Goal: Information Seeking & Learning: Understand process/instructions

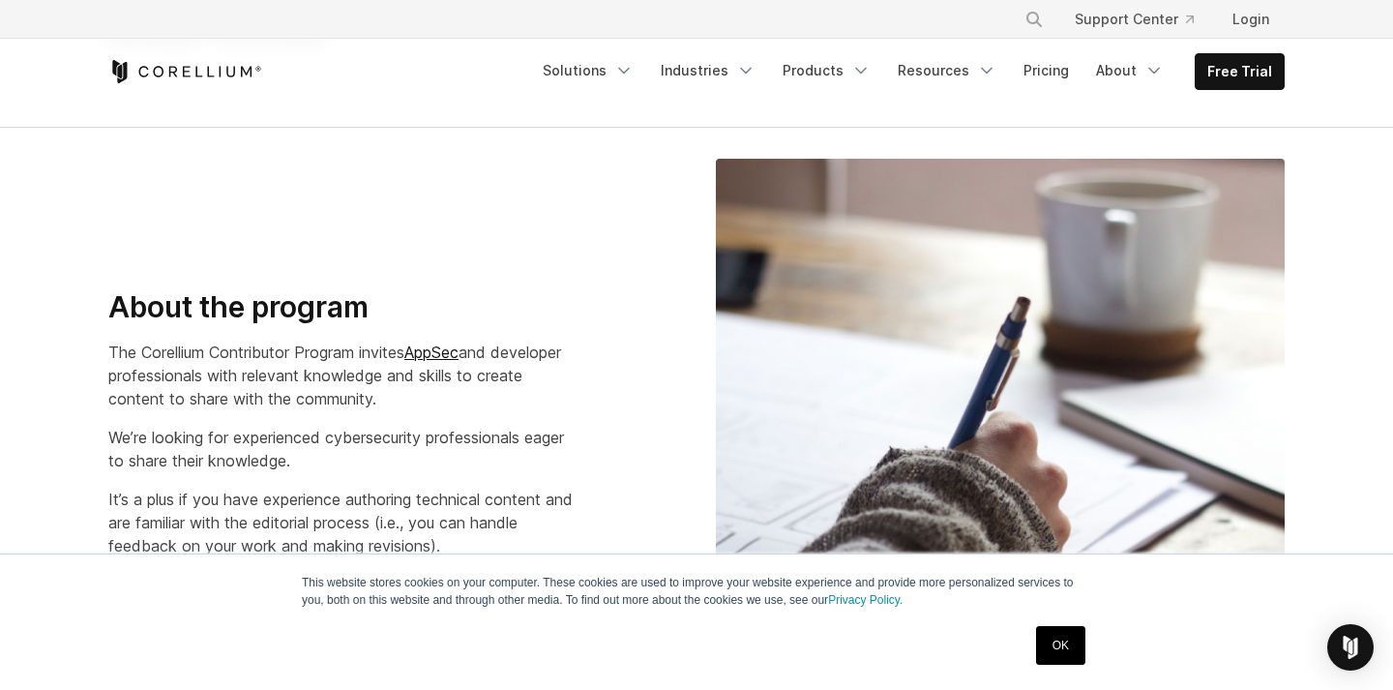
scroll to position [287, 0]
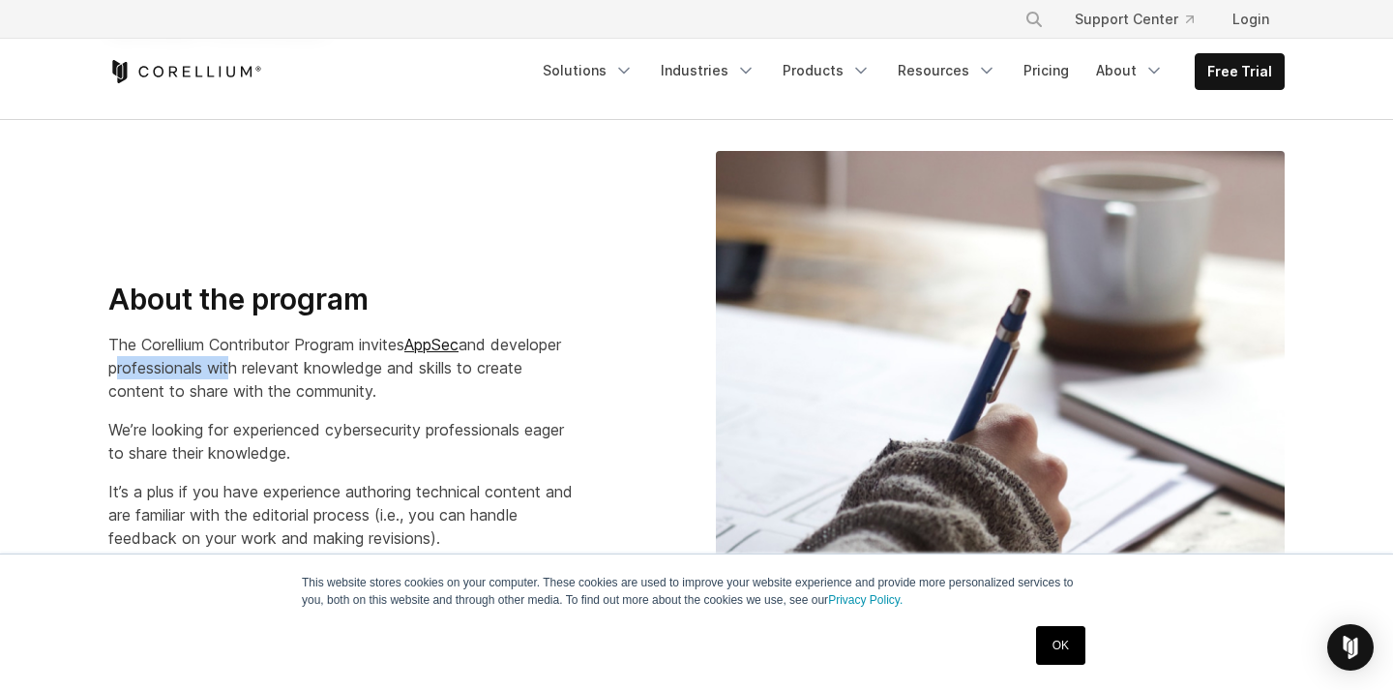
drag, startPoint x: 184, startPoint y: 372, endPoint x: 517, endPoint y: 376, distance: 333.7
click at [517, 376] on p "The Corellium Contributor Program invites AppSec and developer professionals wi…" at bounding box center [344, 368] width 473 height 70
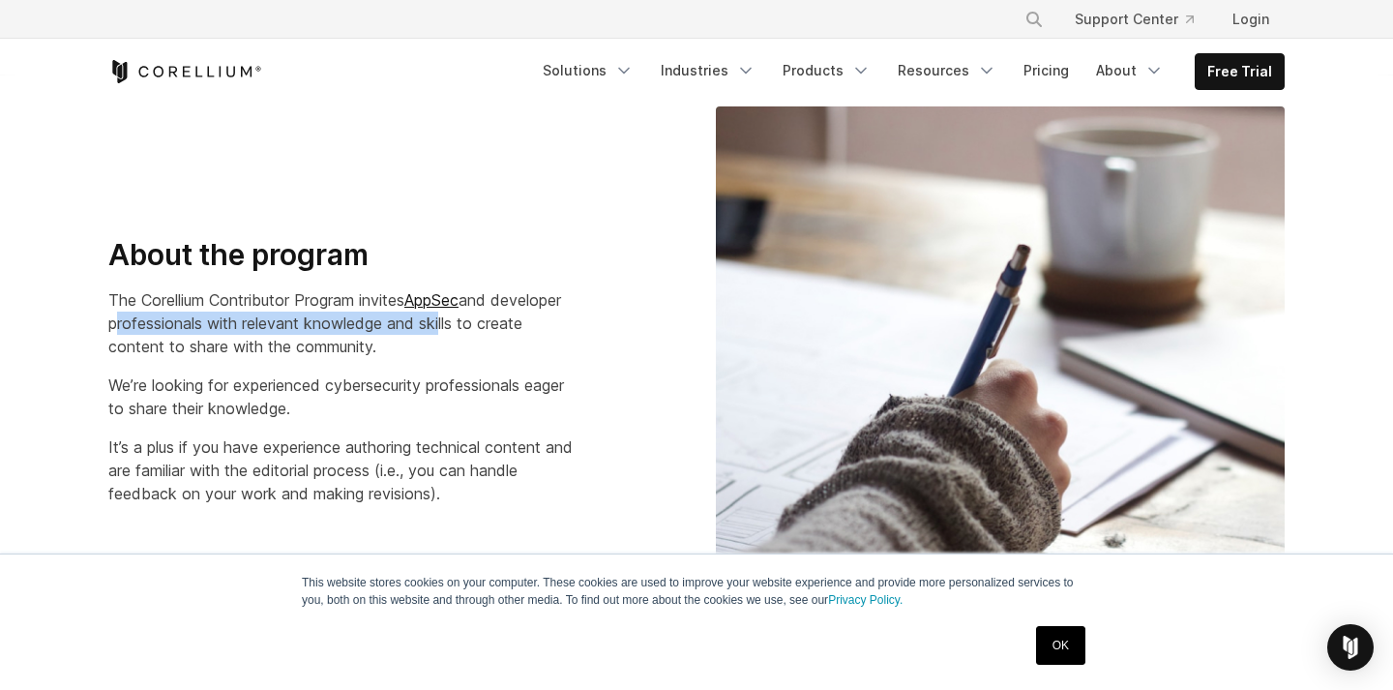
scroll to position [372, 0]
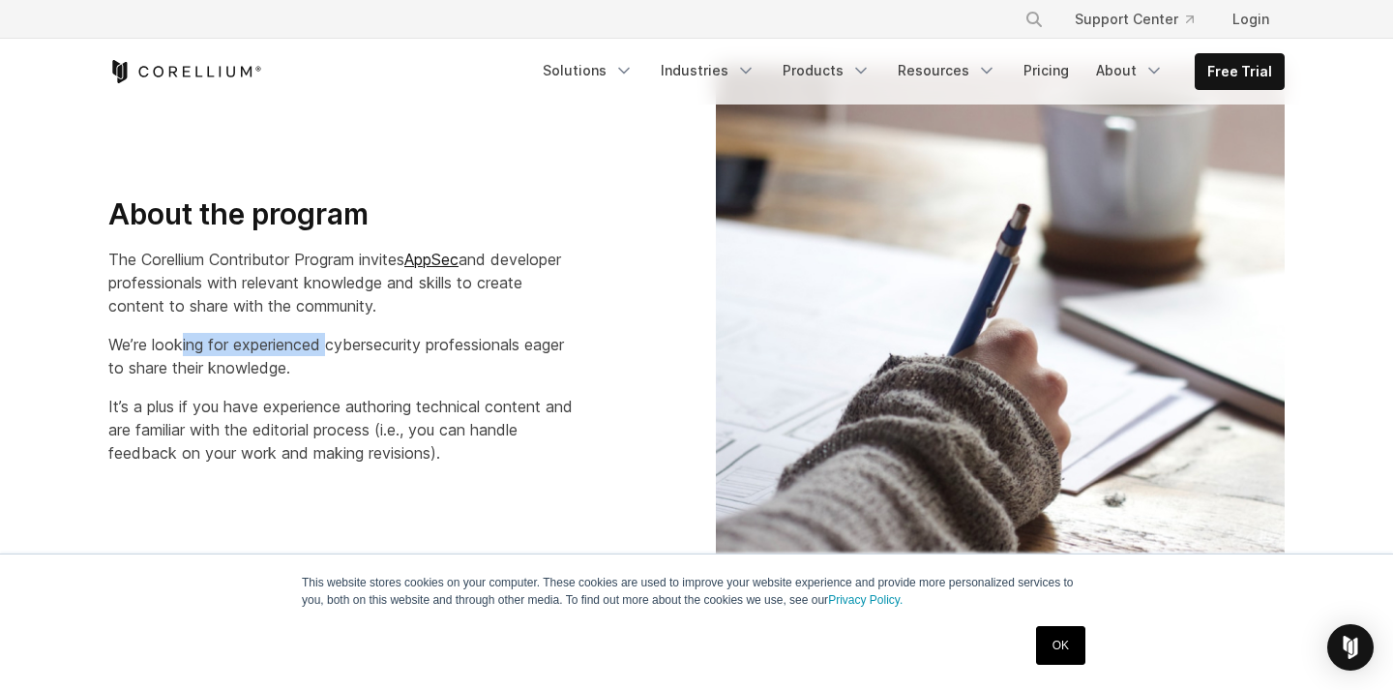
drag, startPoint x: 256, startPoint y: 342, endPoint x: 566, endPoint y: 344, distance: 309.5
click at [548, 344] on p "We’re looking for experienced cybersecurity professionals eager to share their …" at bounding box center [344, 356] width 473 height 46
click at [566, 344] on p "We’re looking for experienced cybersecurity professionals eager to share their …" at bounding box center [344, 356] width 473 height 46
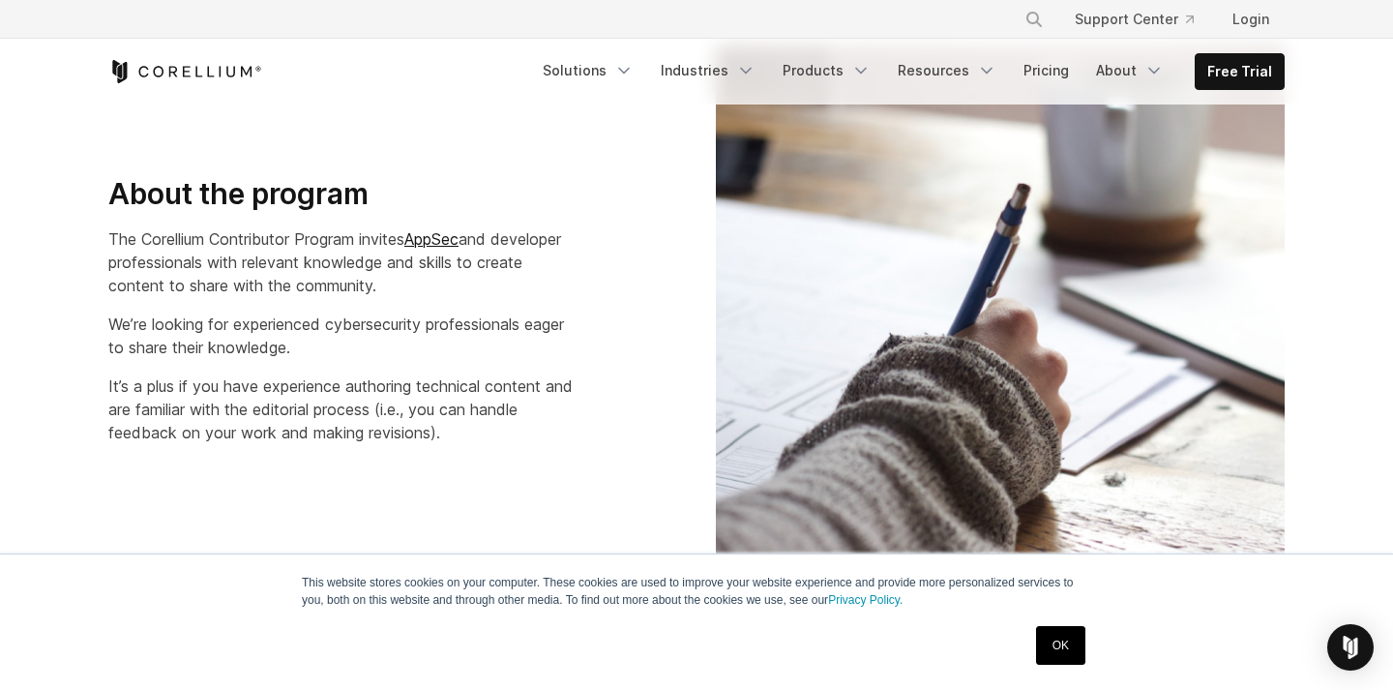
scroll to position [458, 0]
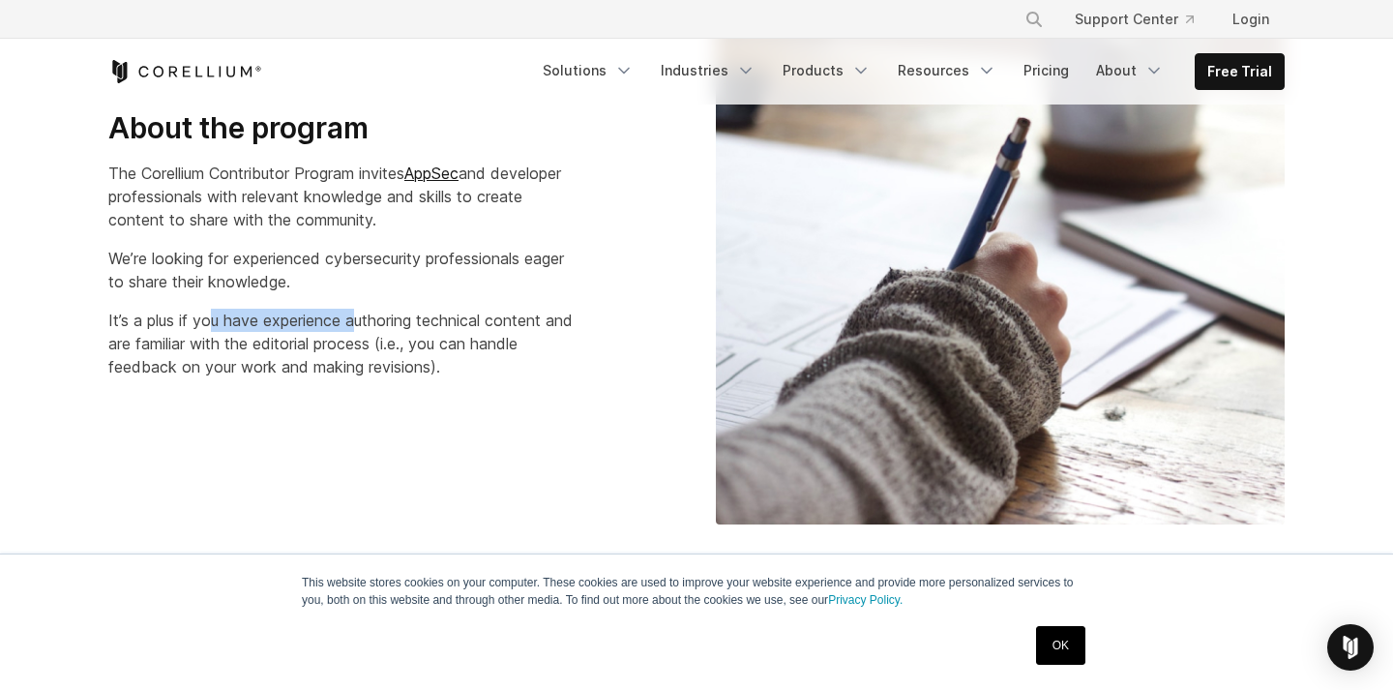
drag, startPoint x: 214, startPoint y: 312, endPoint x: 546, endPoint y: 312, distance: 332.7
click at [526, 312] on p "It’s a plus if you have experience authoring technical content and are familiar…" at bounding box center [344, 344] width 473 height 70
click at [546, 312] on p "It’s a plus if you have experience authoring technical content and are familiar…" at bounding box center [344, 344] width 473 height 70
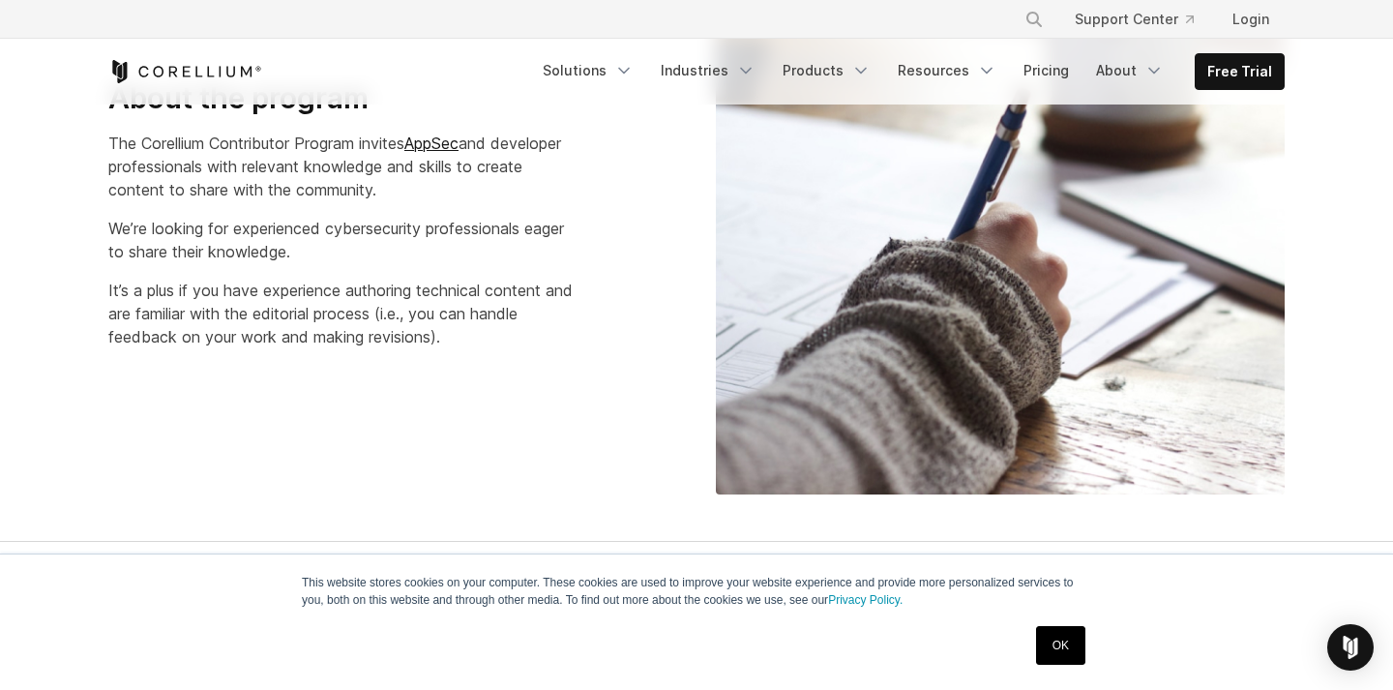
scroll to position [493, 0]
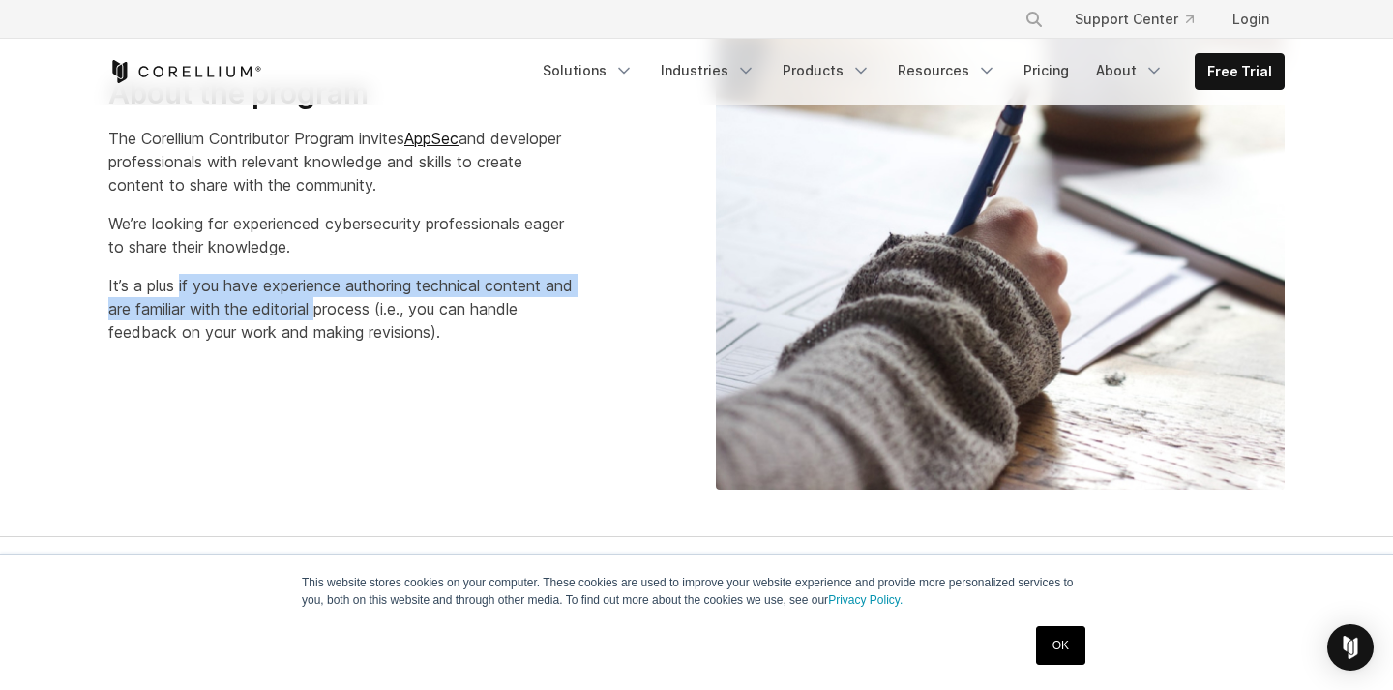
drag, startPoint x: 179, startPoint y: 297, endPoint x: 618, endPoint y: 328, distance: 440.2
click at [594, 328] on div "About the program The Corellium Contributor Program invites AppSec and develope…" at bounding box center [392, 209] width 569 height 269
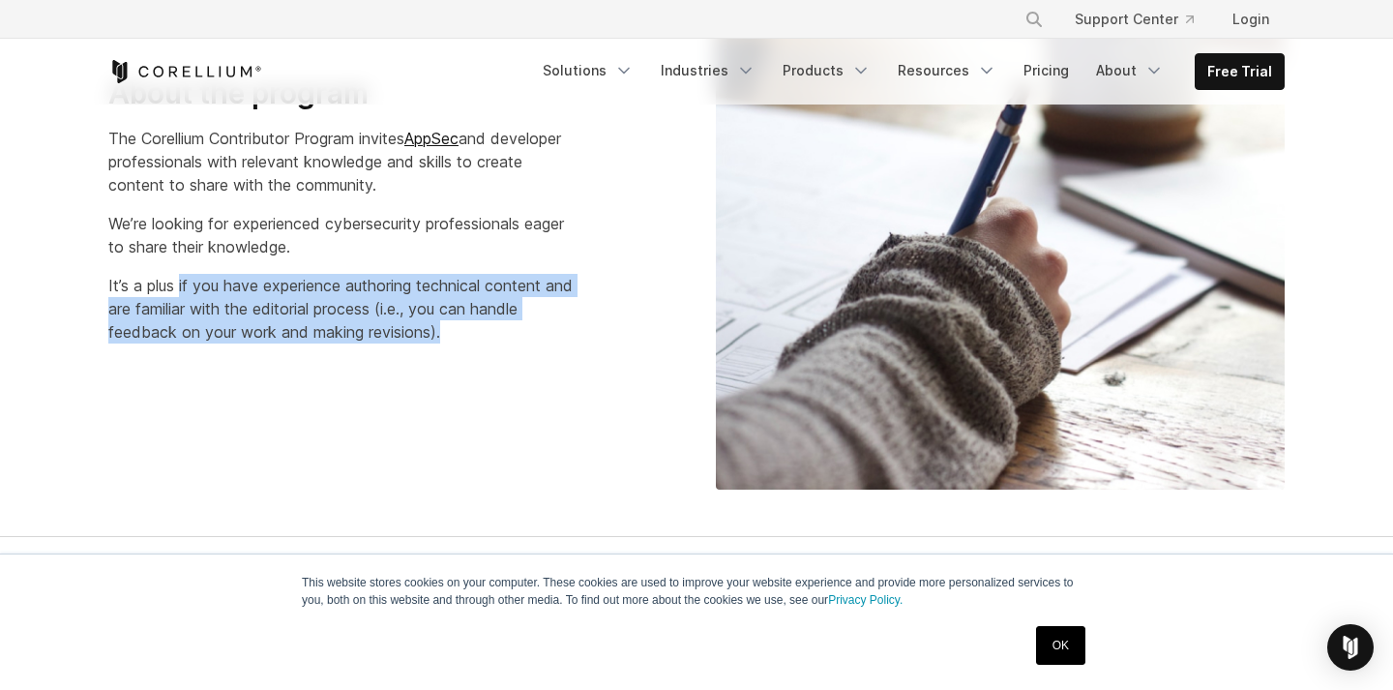
click at [618, 328] on div "About the program The Corellium Contributor Program invites AppSec and develope…" at bounding box center [392, 209] width 569 height 269
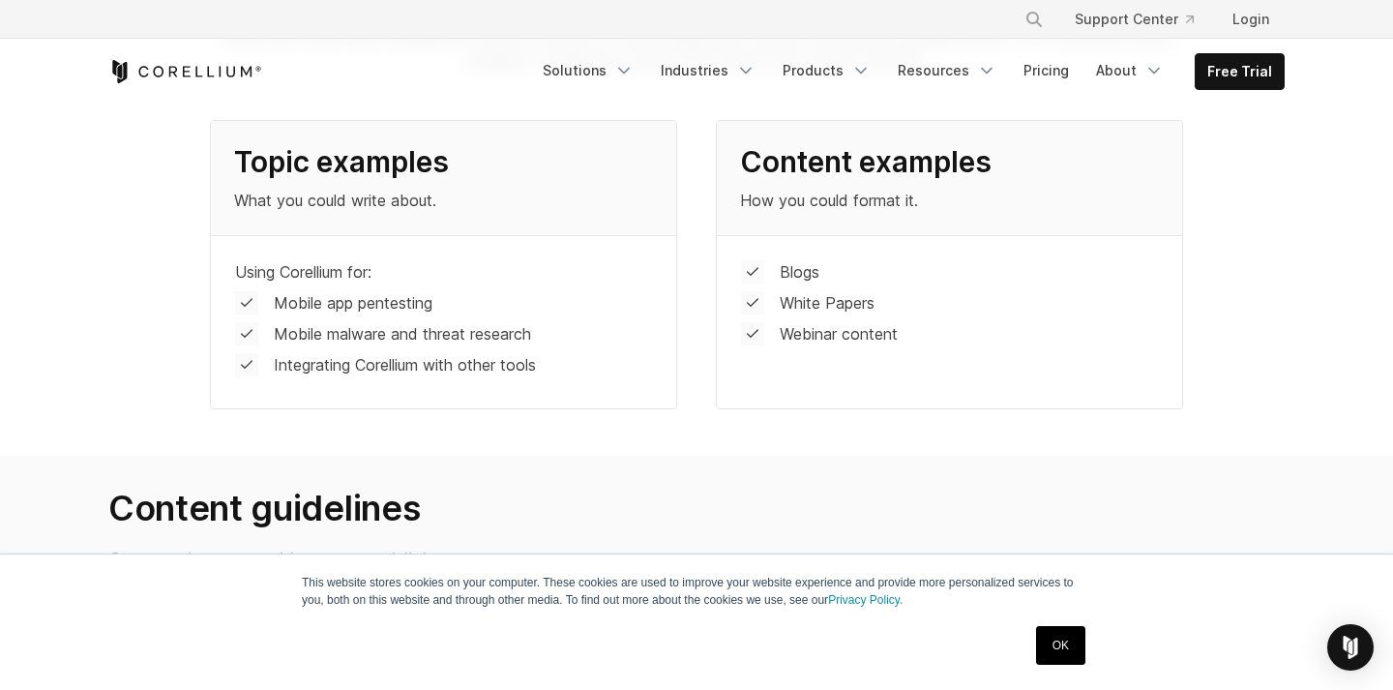
scroll to position [1102, 0]
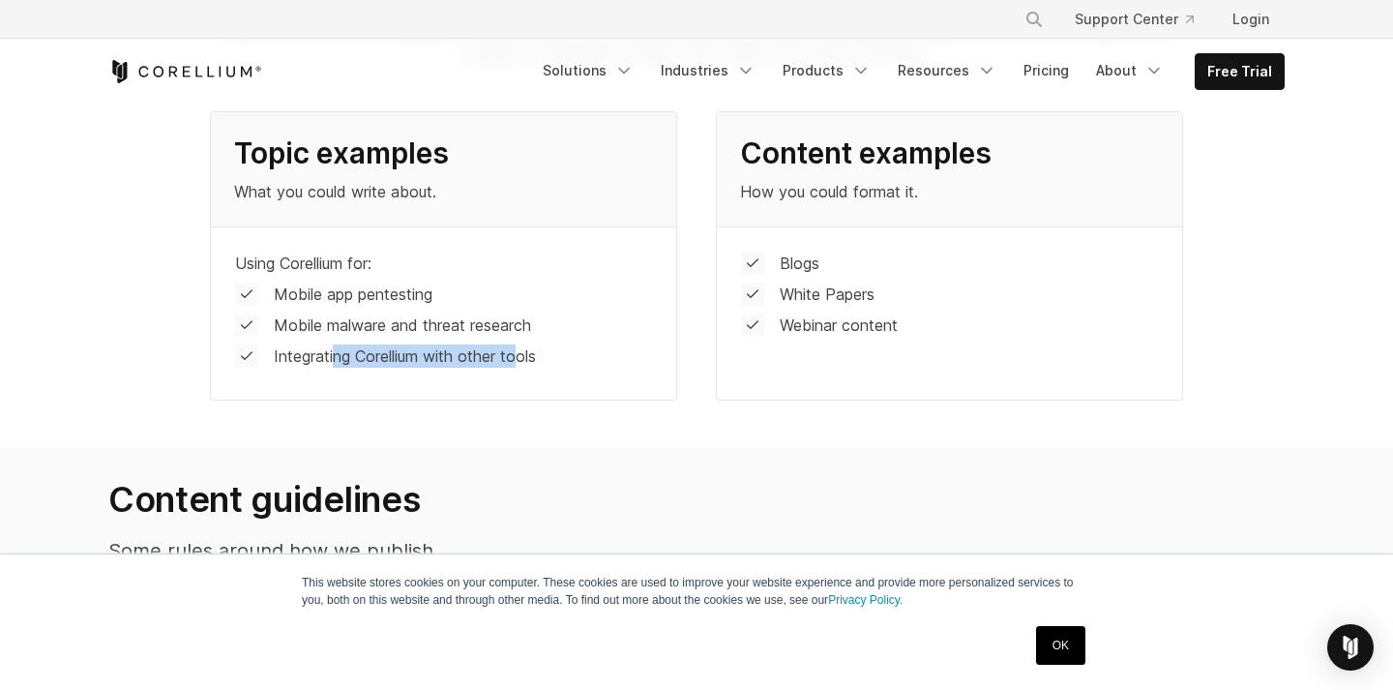
drag, startPoint x: 336, startPoint y: 356, endPoint x: 710, endPoint y: 356, distance: 374.3
click at [695, 356] on div "Topic examples What you could write about. Using Corellium for: Mobile app pent…" at bounding box center [697, 255] width 1013 height 289
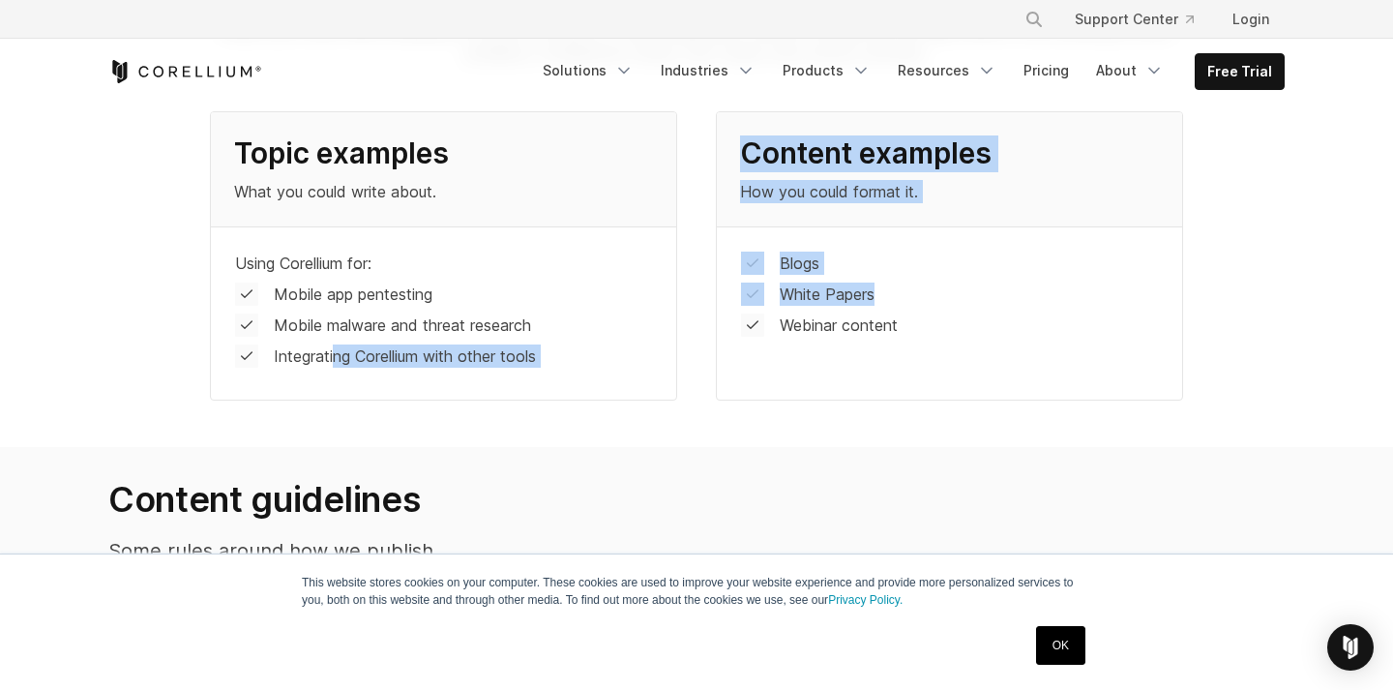
click at [618, 351] on div "Integrating Corellium with other tools" at bounding box center [443, 355] width 417 height 23
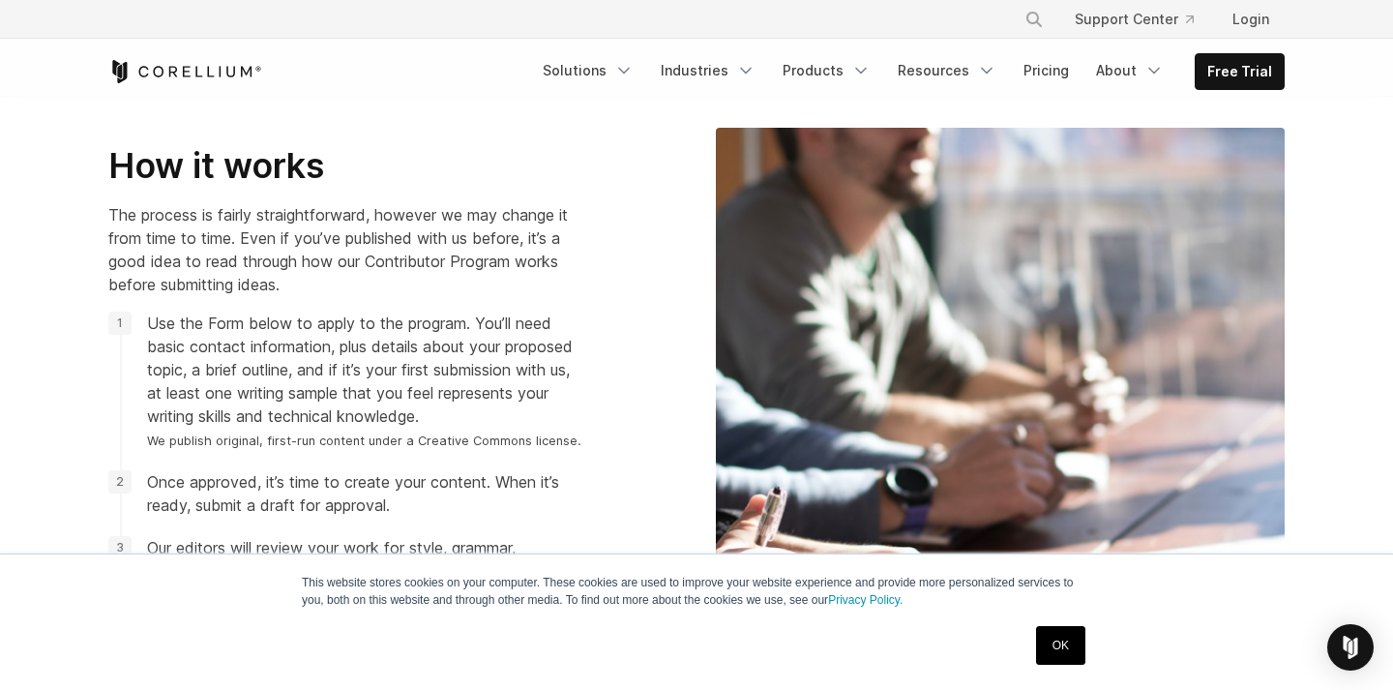
scroll to position [1898, 0]
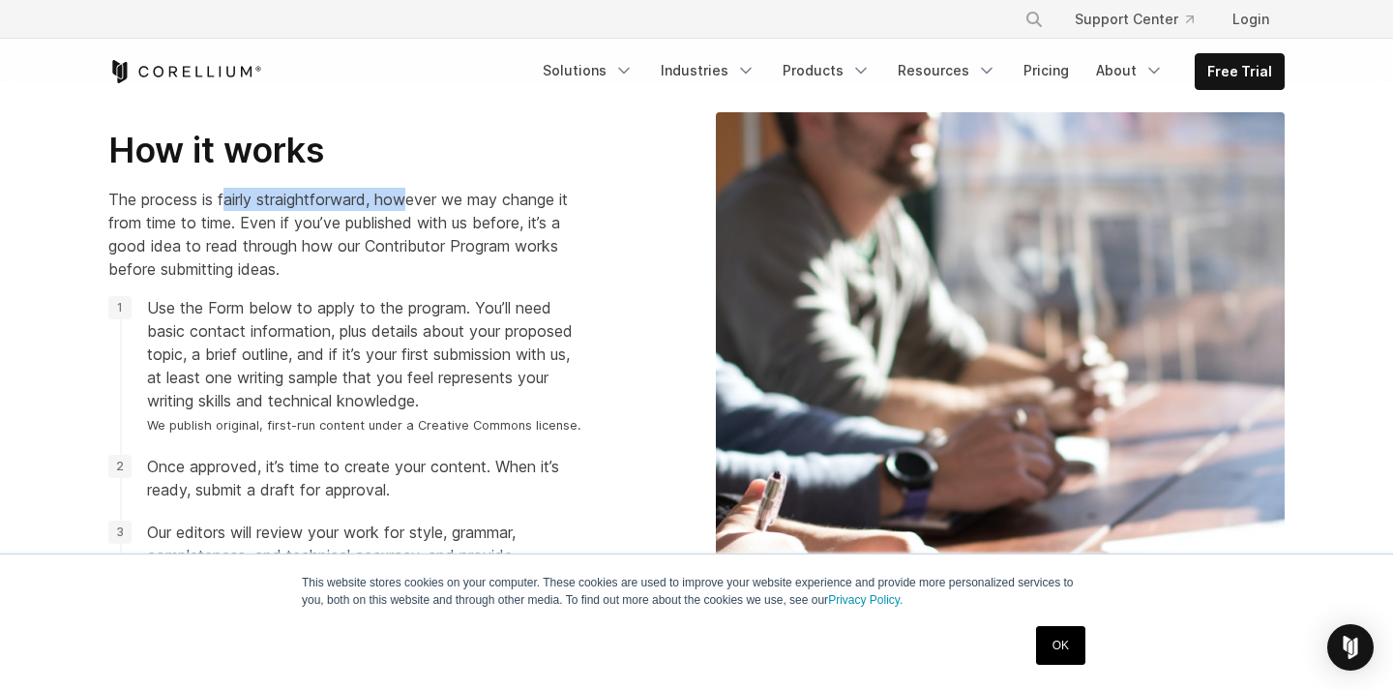
drag, startPoint x: 226, startPoint y: 201, endPoint x: 552, endPoint y: 209, distance: 326.0
click at [525, 207] on p "The process is fairly straightforward, however we may change it from time to ti…" at bounding box center [344, 234] width 473 height 93
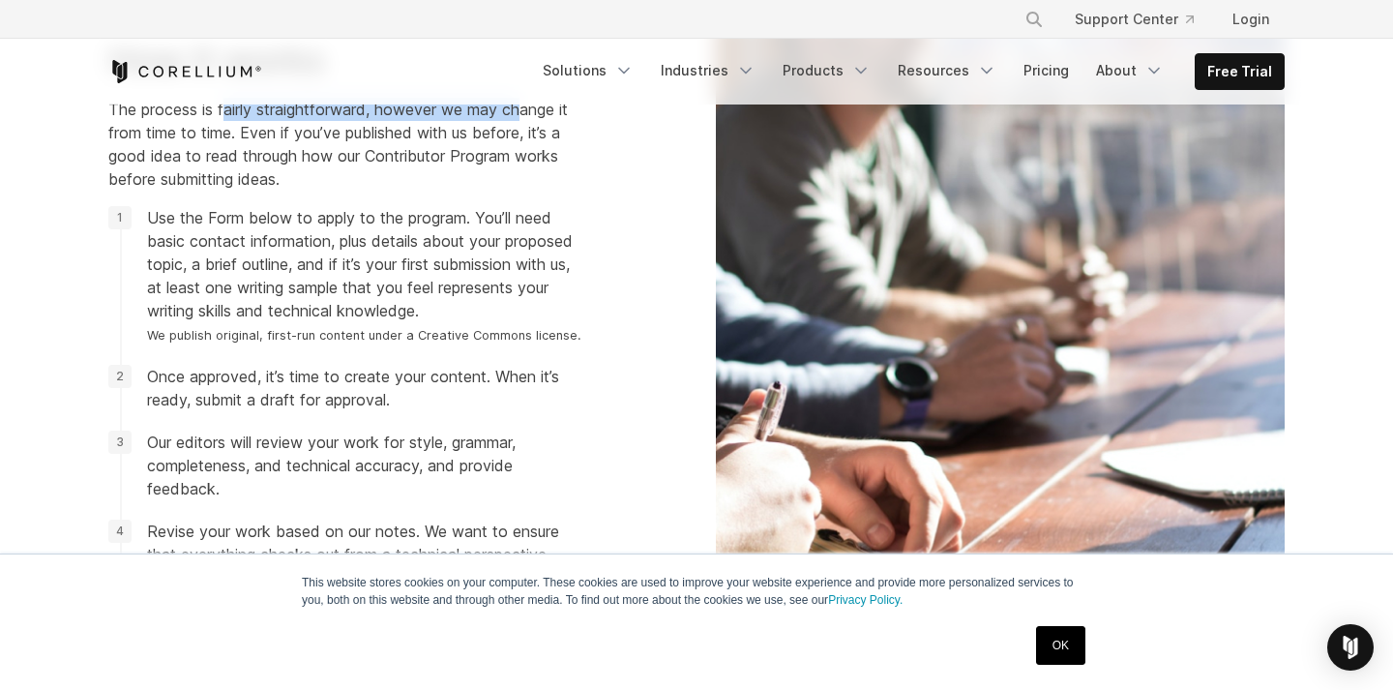
scroll to position [1998, 0]
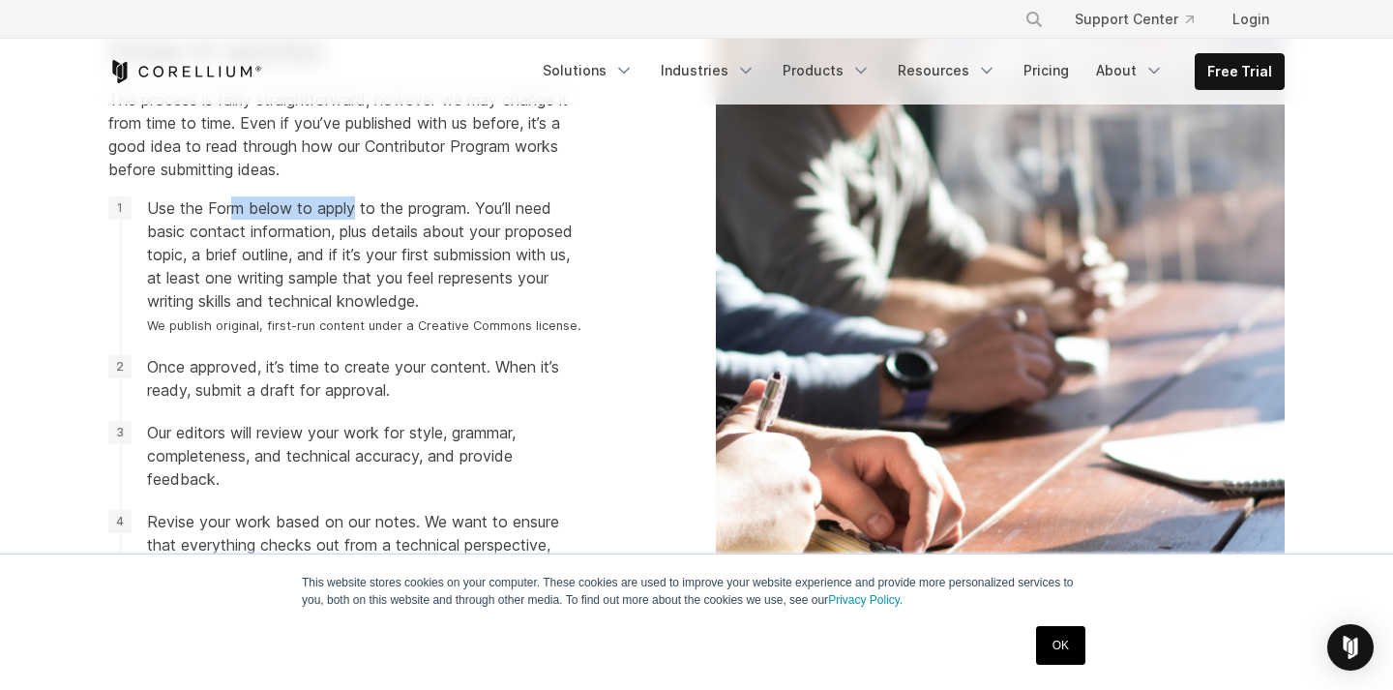
drag, startPoint x: 238, startPoint y: 217, endPoint x: 579, endPoint y: 221, distance: 341.4
click at [564, 221] on span "Use the Form below to apply to the program. You’ll need basic contact informati…" at bounding box center [364, 265] width 434 height 139
click at [241, 242] on span "Use the Form below to apply to the program. You’ll need basic contact informati…" at bounding box center [364, 265] width 434 height 139
drag, startPoint x: 221, startPoint y: 236, endPoint x: 654, endPoint y: 250, distance: 433.5
click at [625, 250] on div "How it works The process is fairly straightforward, however we may change it fr…" at bounding box center [392, 360] width 569 height 662
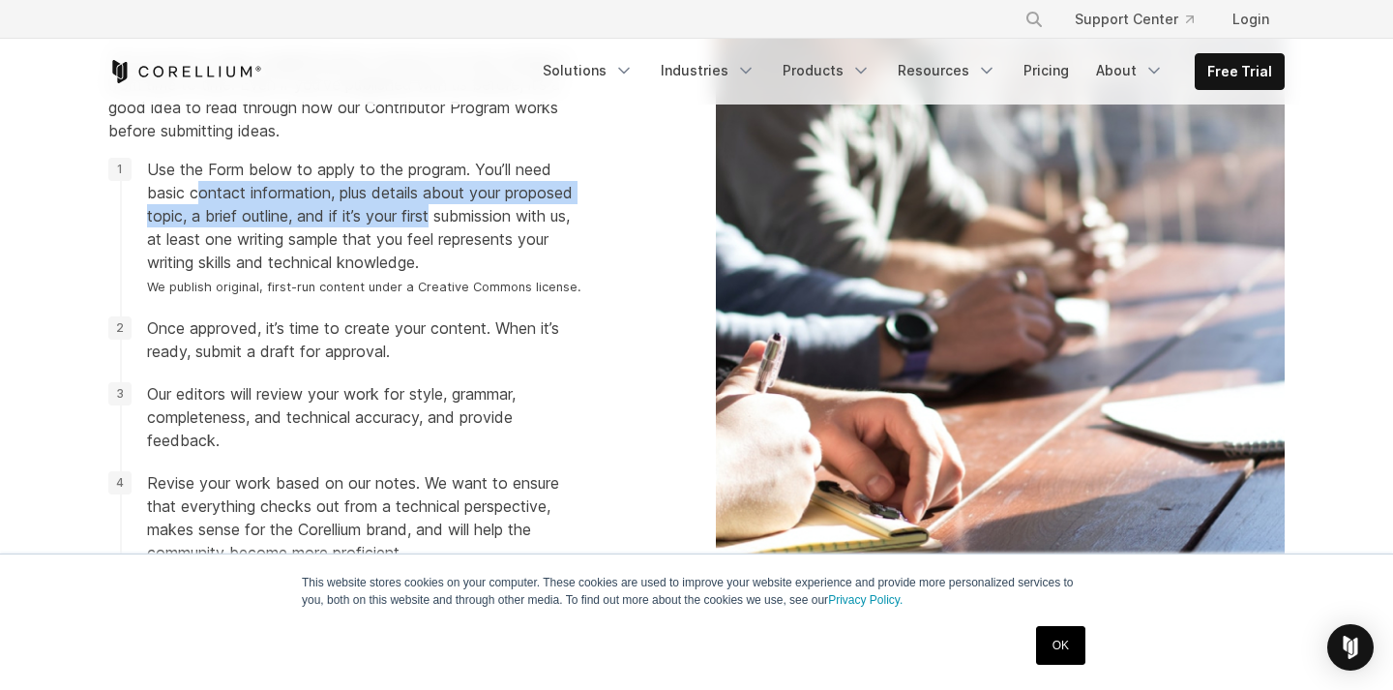
scroll to position [2038, 0]
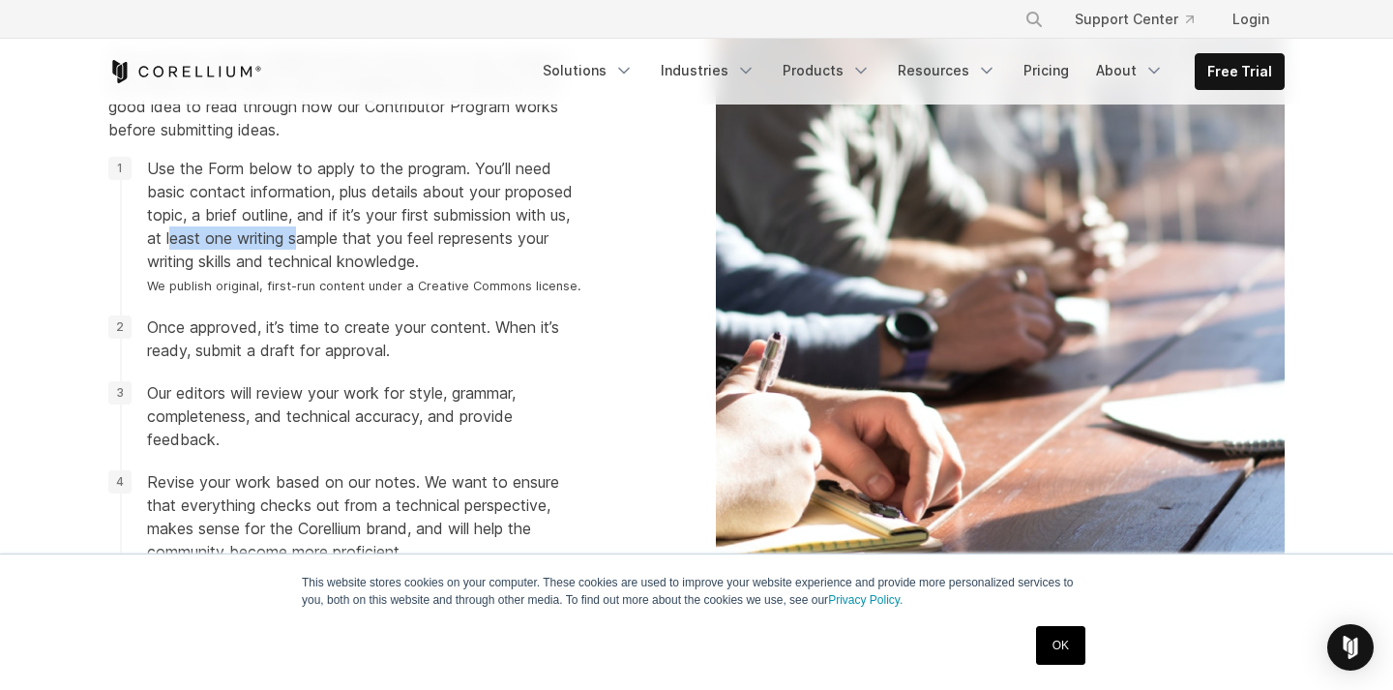
drag, startPoint x: 318, startPoint y: 239, endPoint x: 556, endPoint y: 239, distance: 237.9
click at [556, 239] on span "Use the Form below to apply to the program. You’ll need basic contact informati…" at bounding box center [364, 226] width 434 height 139
click at [577, 239] on span "Use the Form below to apply to the program. You’ll need basic contact informati…" at bounding box center [364, 226] width 434 height 139
drag, startPoint x: 190, startPoint y: 248, endPoint x: 554, endPoint y: 248, distance: 364.6
click at [525, 248] on span "Use the Form below to apply to the program. You’ll need basic contact informati…" at bounding box center [364, 226] width 434 height 139
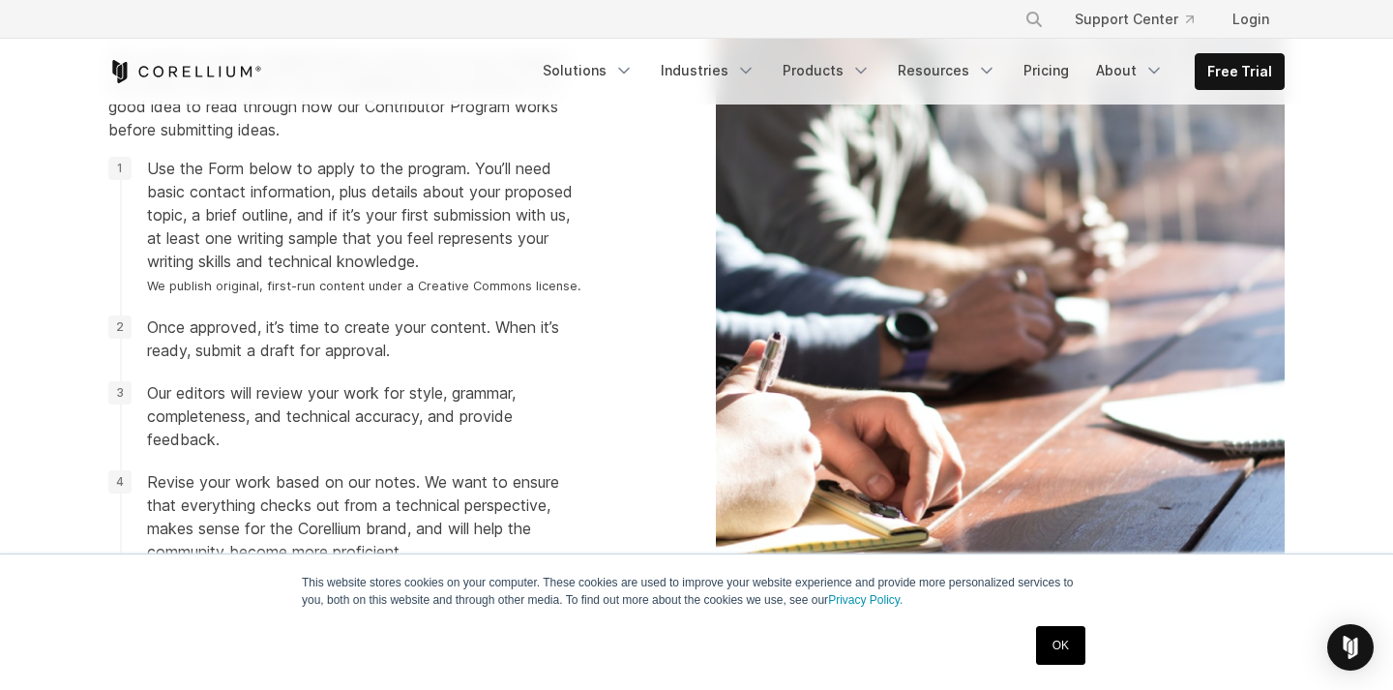
click at [554, 248] on span "Use the Form below to apply to the program. You’ll need basic contact informati…" at bounding box center [364, 226] width 434 height 139
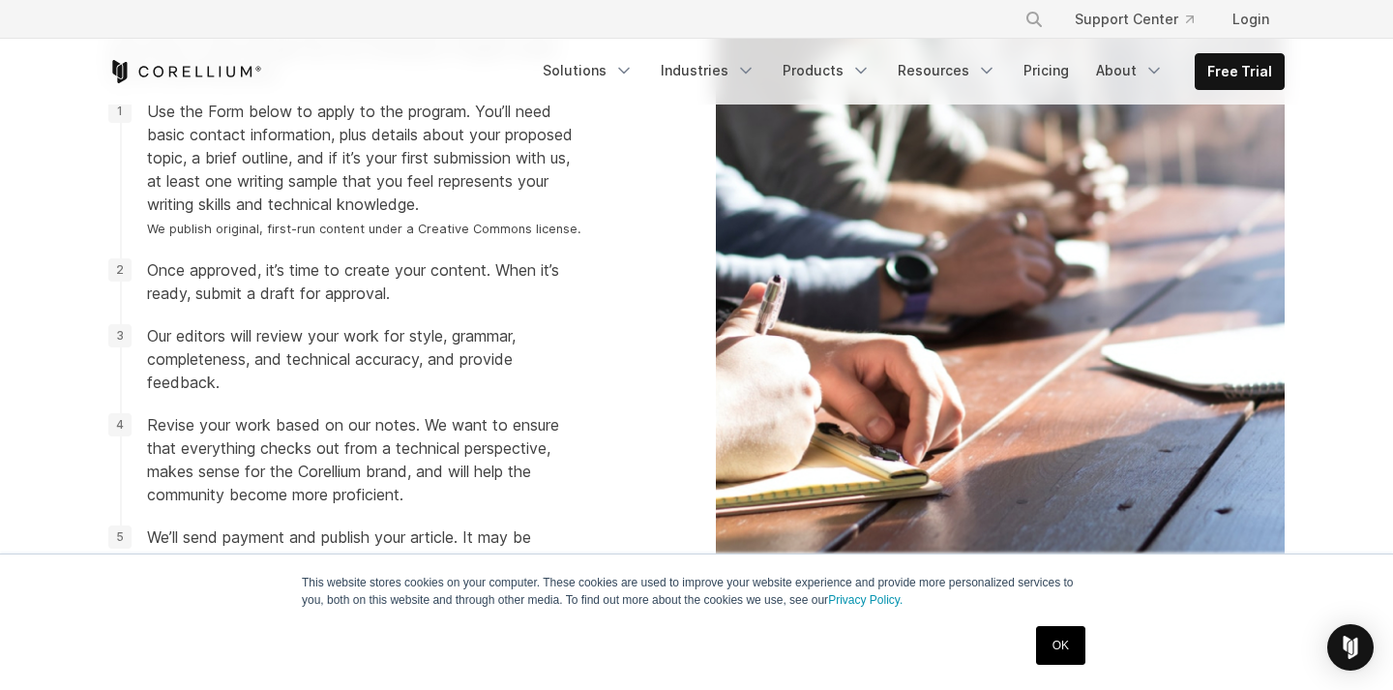
scroll to position [2132, 0]
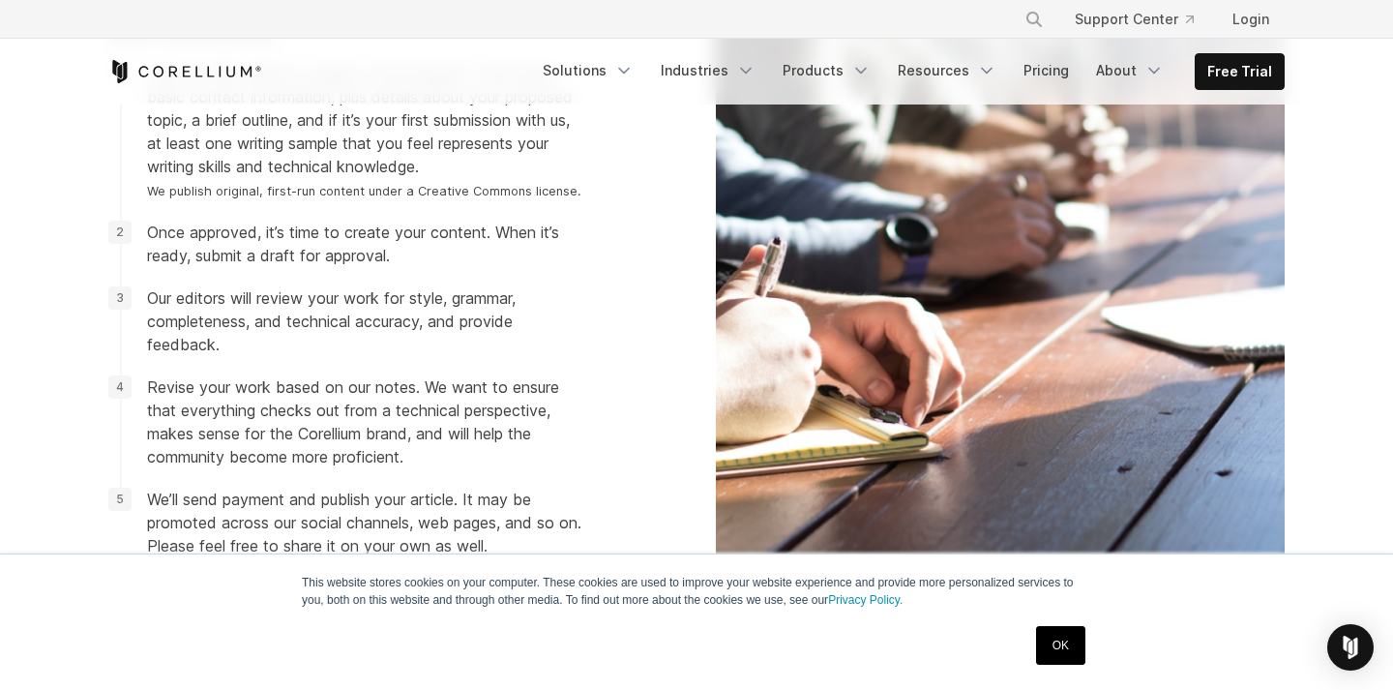
drag, startPoint x: 167, startPoint y: 220, endPoint x: 497, endPoint y: 250, distance: 331.1
click at [473, 249] on li "Once approved, it’s time to create your content. When it’s ready, submit a draf…" at bounding box center [344, 244] width 473 height 46
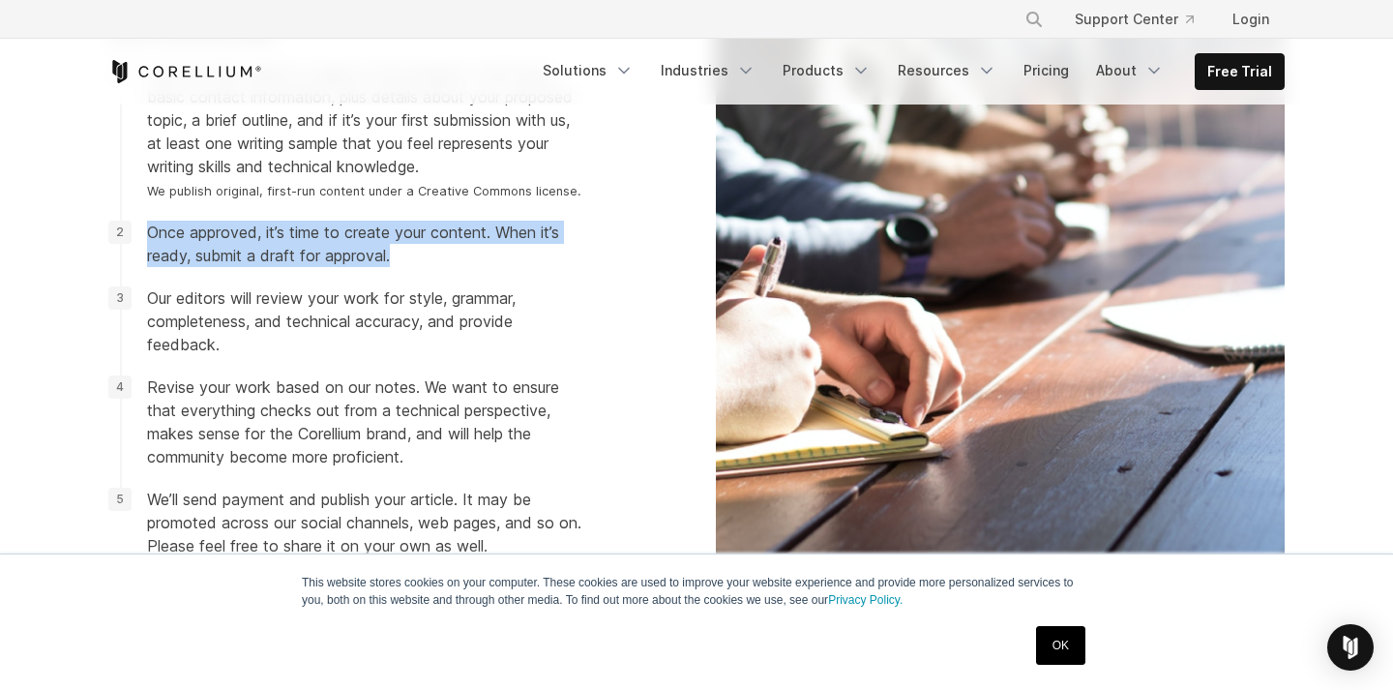
click at [497, 250] on li "Once approved, it’s time to create your content. When it’s ready, submit a draf…" at bounding box center [344, 244] width 473 height 46
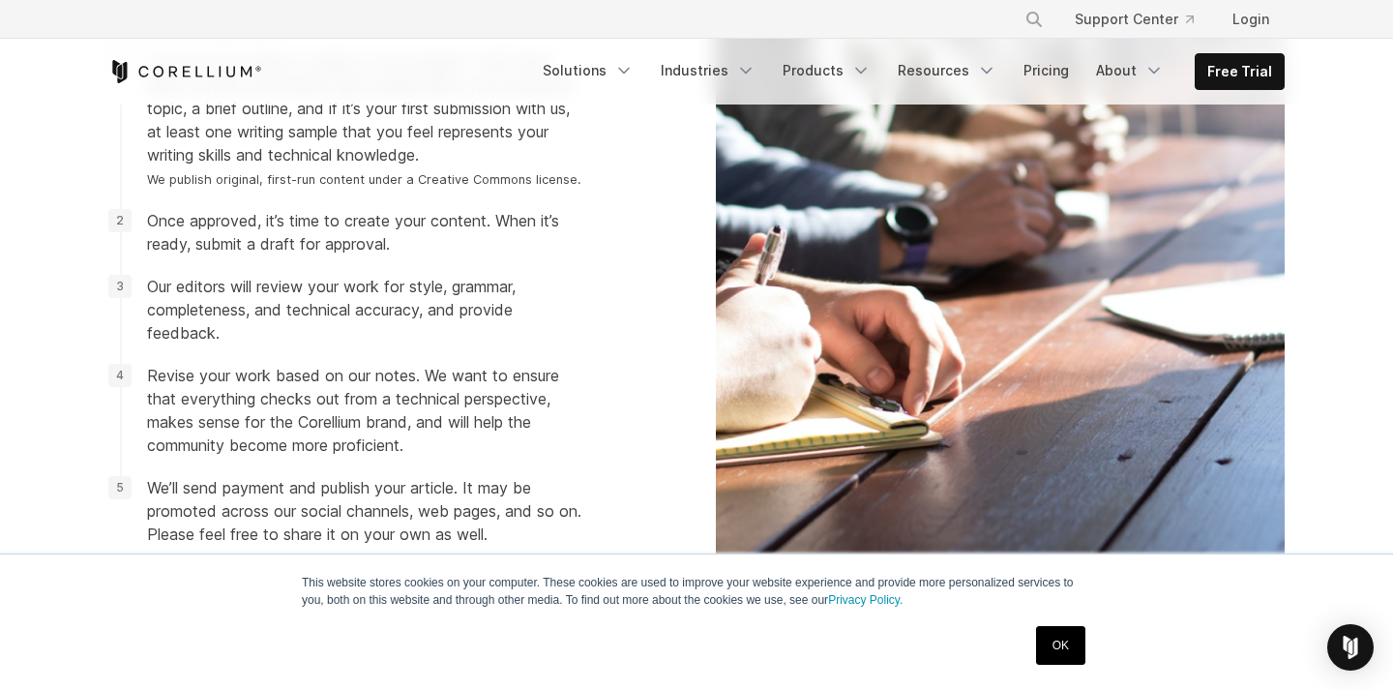
scroll to position [2169, 0]
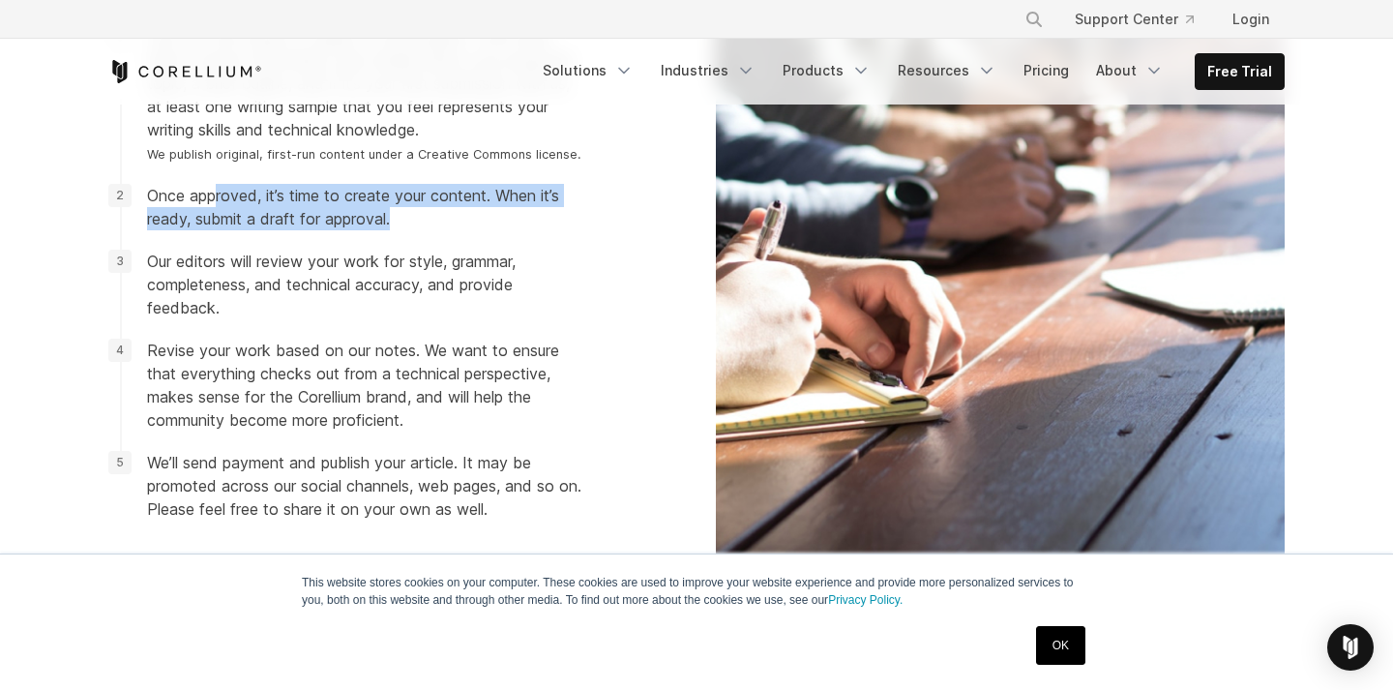
drag, startPoint x: 216, startPoint y: 203, endPoint x: 561, endPoint y: 232, distance: 346.5
click at [543, 230] on ol "Use the Form below to apply to the program. You’ll need basic contact informati…" at bounding box center [344, 272] width 473 height 495
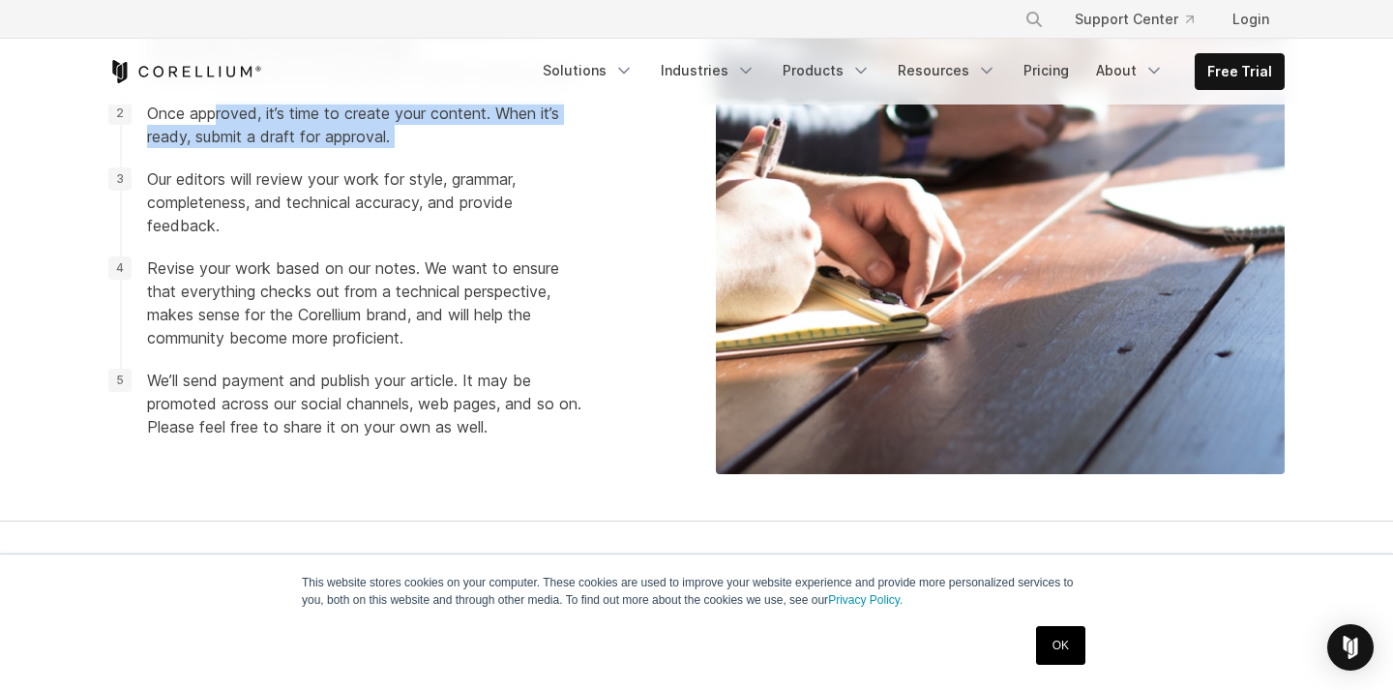
scroll to position [2248, 0]
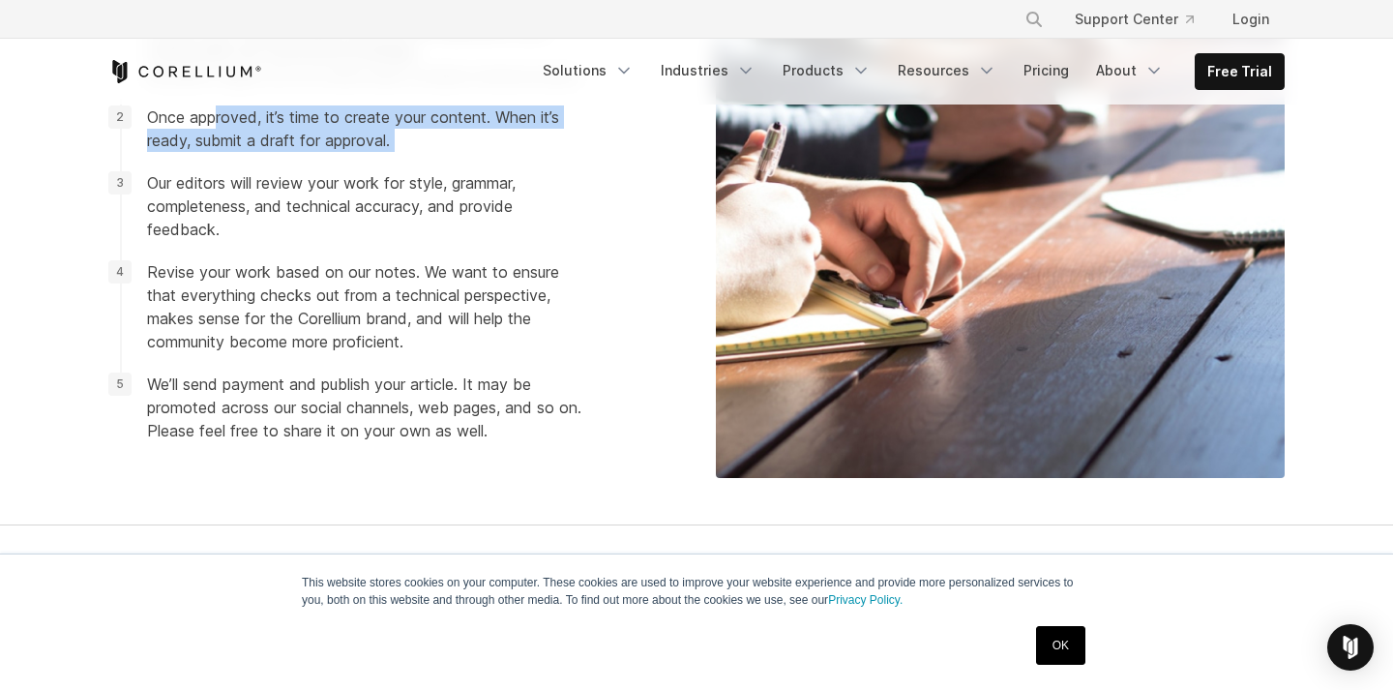
click at [463, 172] on li "Our editors will review your work for style, grammar, completeness, and technic…" at bounding box center [344, 206] width 473 height 70
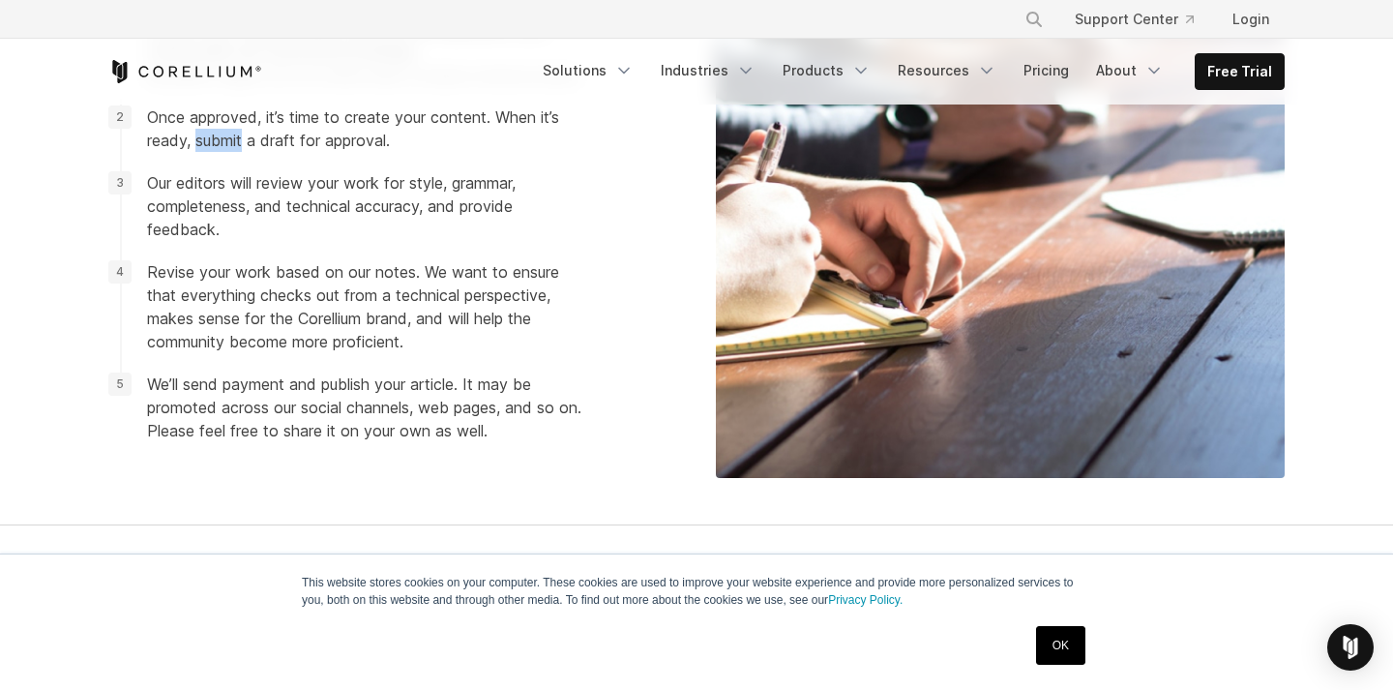
drag, startPoint x: 199, startPoint y: 137, endPoint x: 519, endPoint y: 157, distance: 320.7
click at [490, 156] on ol "Use the Form below to apply to the program. You’ll need basic contact informati…" at bounding box center [344, 194] width 473 height 495
drag, startPoint x: 222, startPoint y: 183, endPoint x: 554, endPoint y: 236, distance: 336.0
click at [527, 233] on li "Our editors will review your work for style, grammar, completeness, and technic…" at bounding box center [344, 206] width 473 height 70
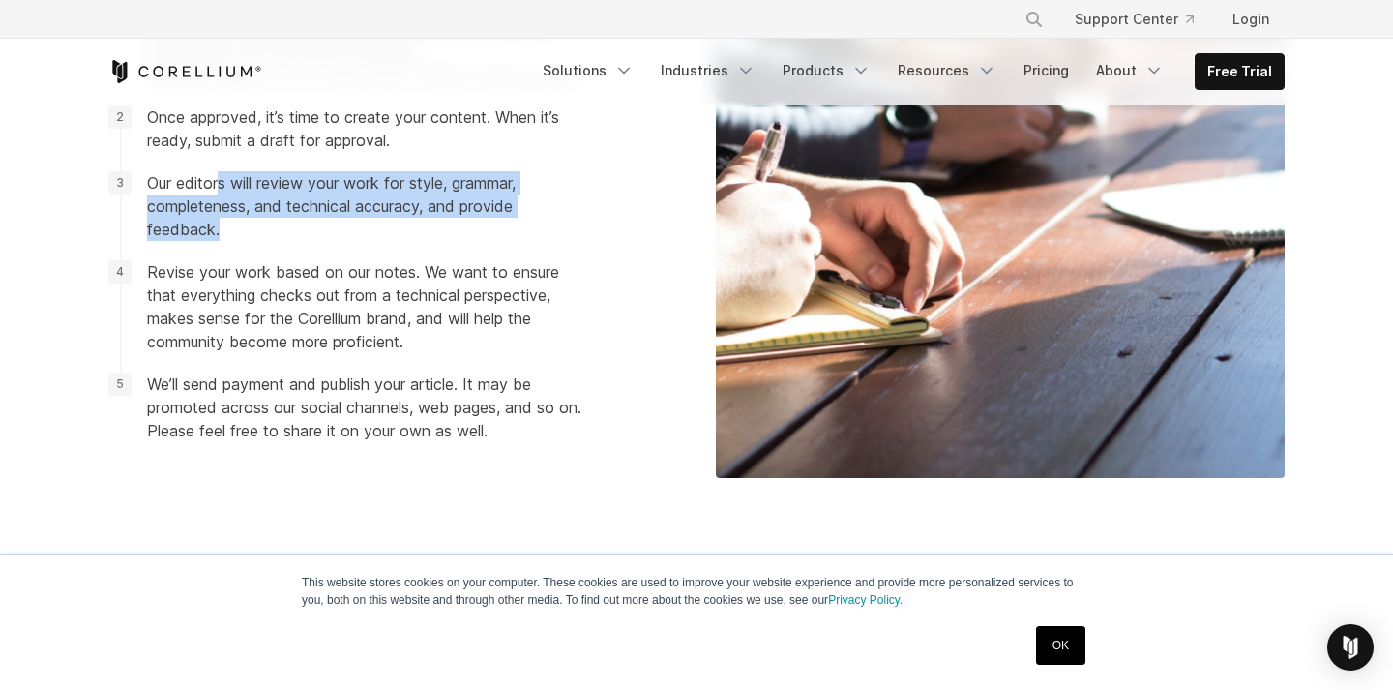
click at [554, 236] on li "Our editors will review your work for style, grammar, completeness, and technic…" at bounding box center [344, 206] width 473 height 70
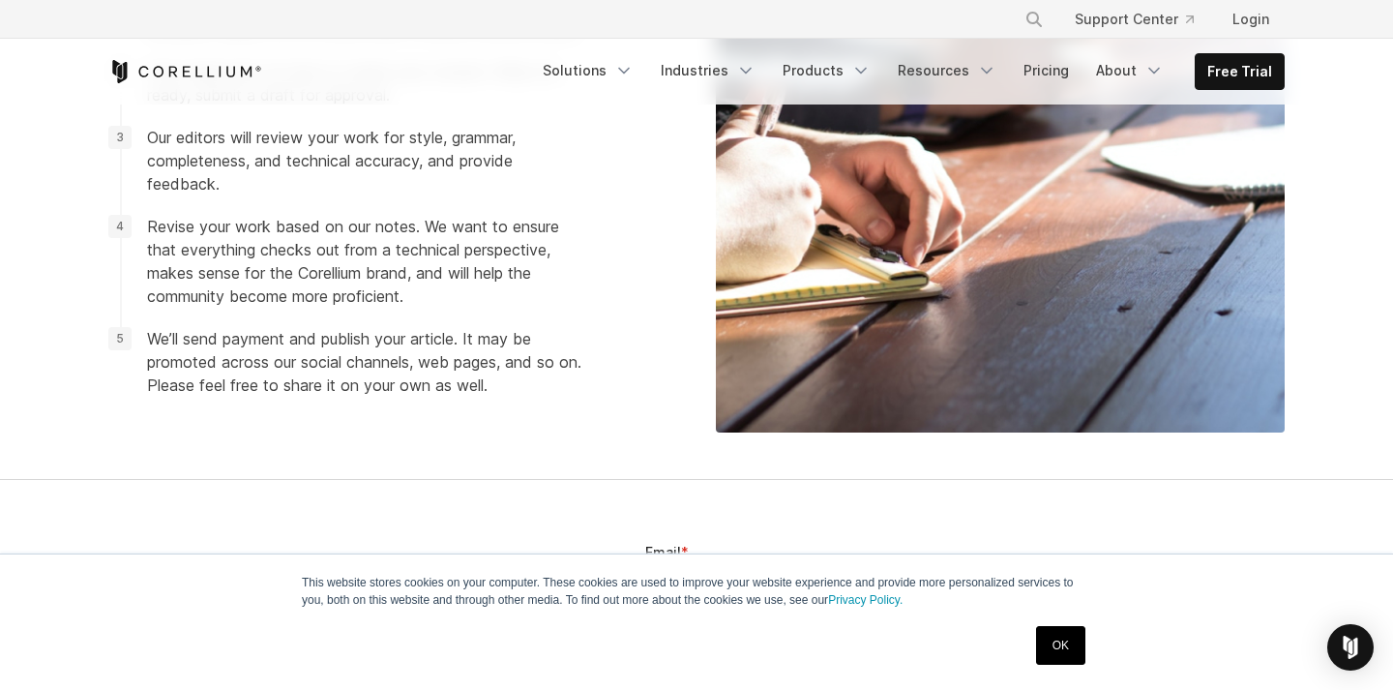
scroll to position [2297, 0]
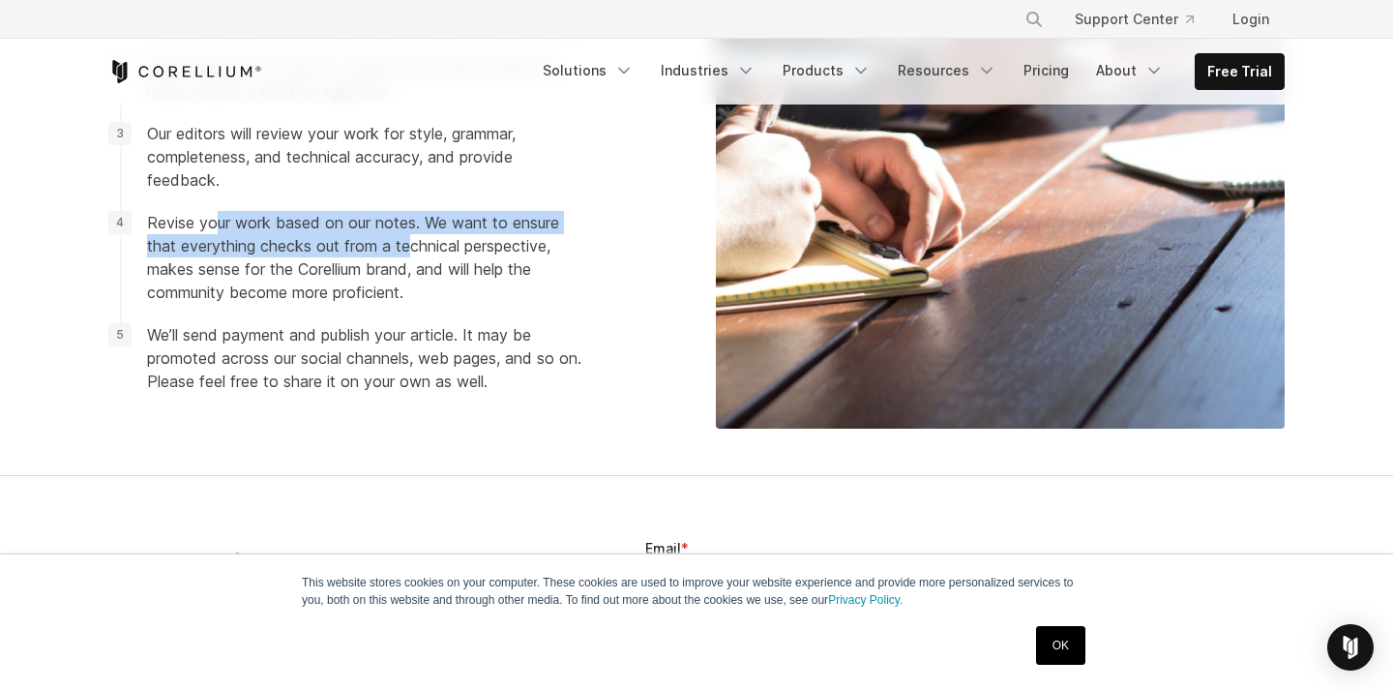
drag, startPoint x: 213, startPoint y: 223, endPoint x: 518, endPoint y: 255, distance: 307.3
click at [496, 255] on li "Revise your work based on our notes. We want to ensure that everything checks o…" at bounding box center [344, 257] width 473 height 93
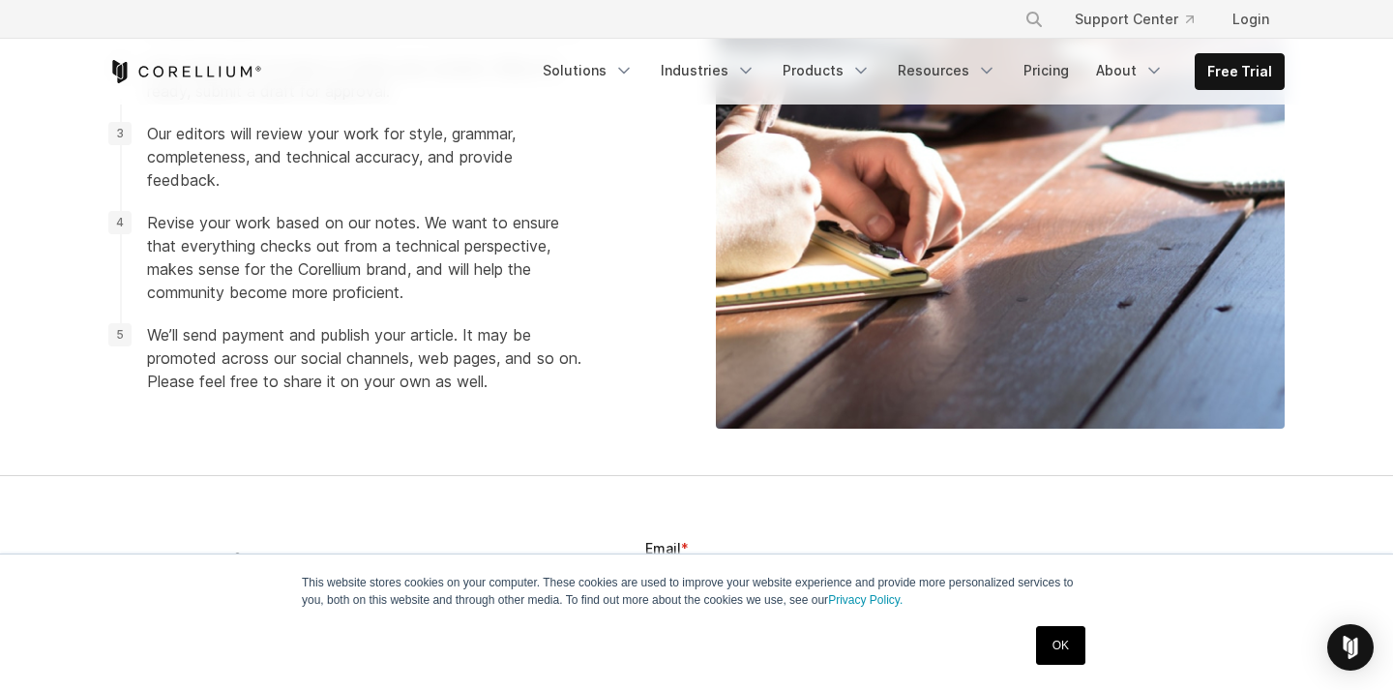
click at [518, 255] on li "Revise your work based on our notes. We want to ensure that everything checks o…" at bounding box center [344, 257] width 473 height 93
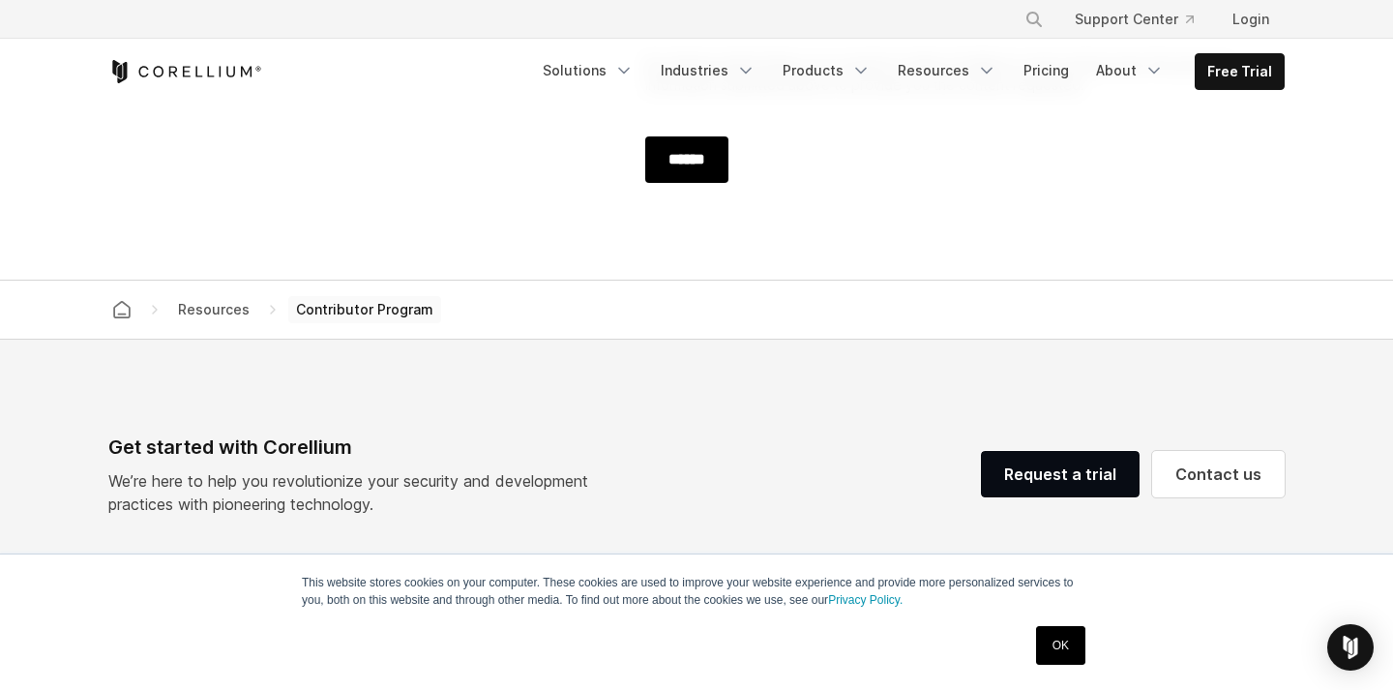
scroll to position [3629, 0]
